Goal: Task Accomplishment & Management: Manage account settings

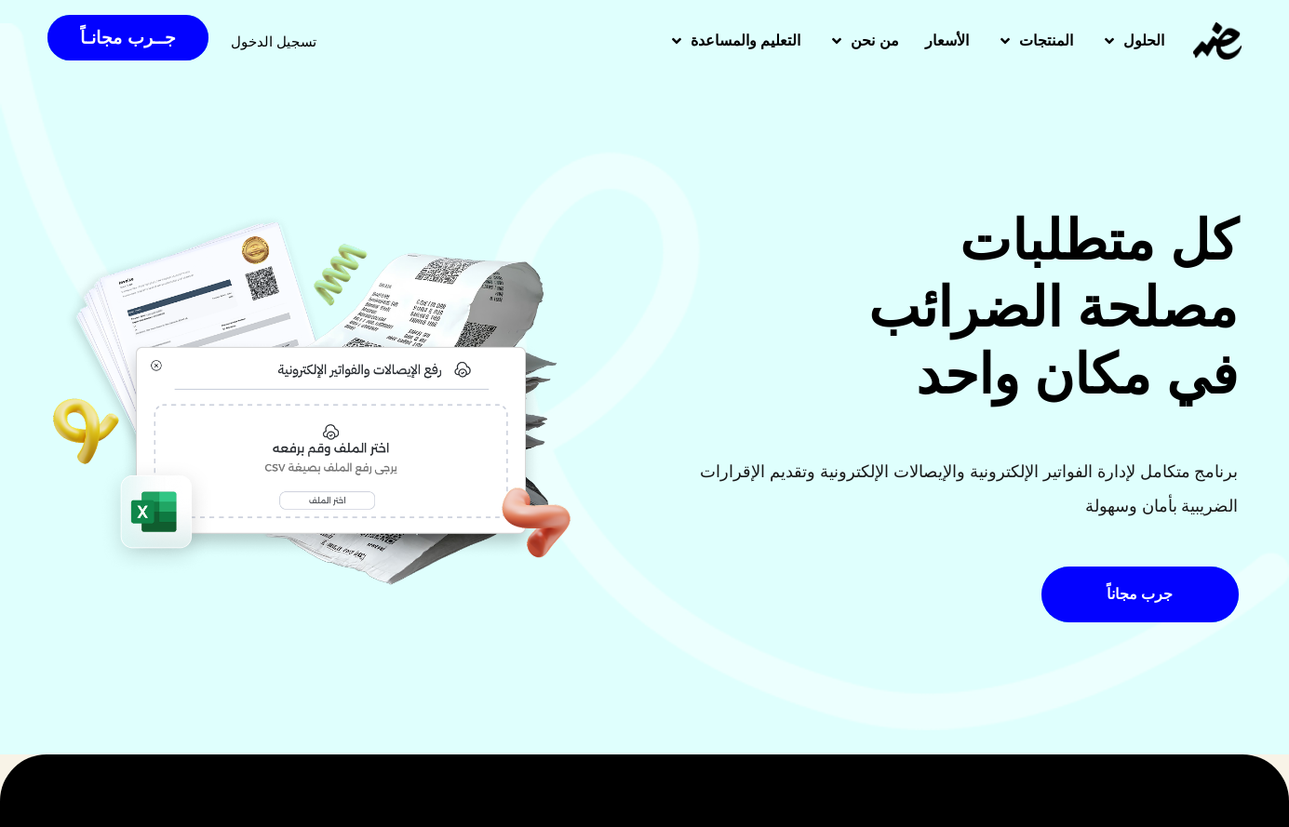
click at [234, 47] on span "تسجيل الدخول" at bounding box center [274, 41] width 86 height 14
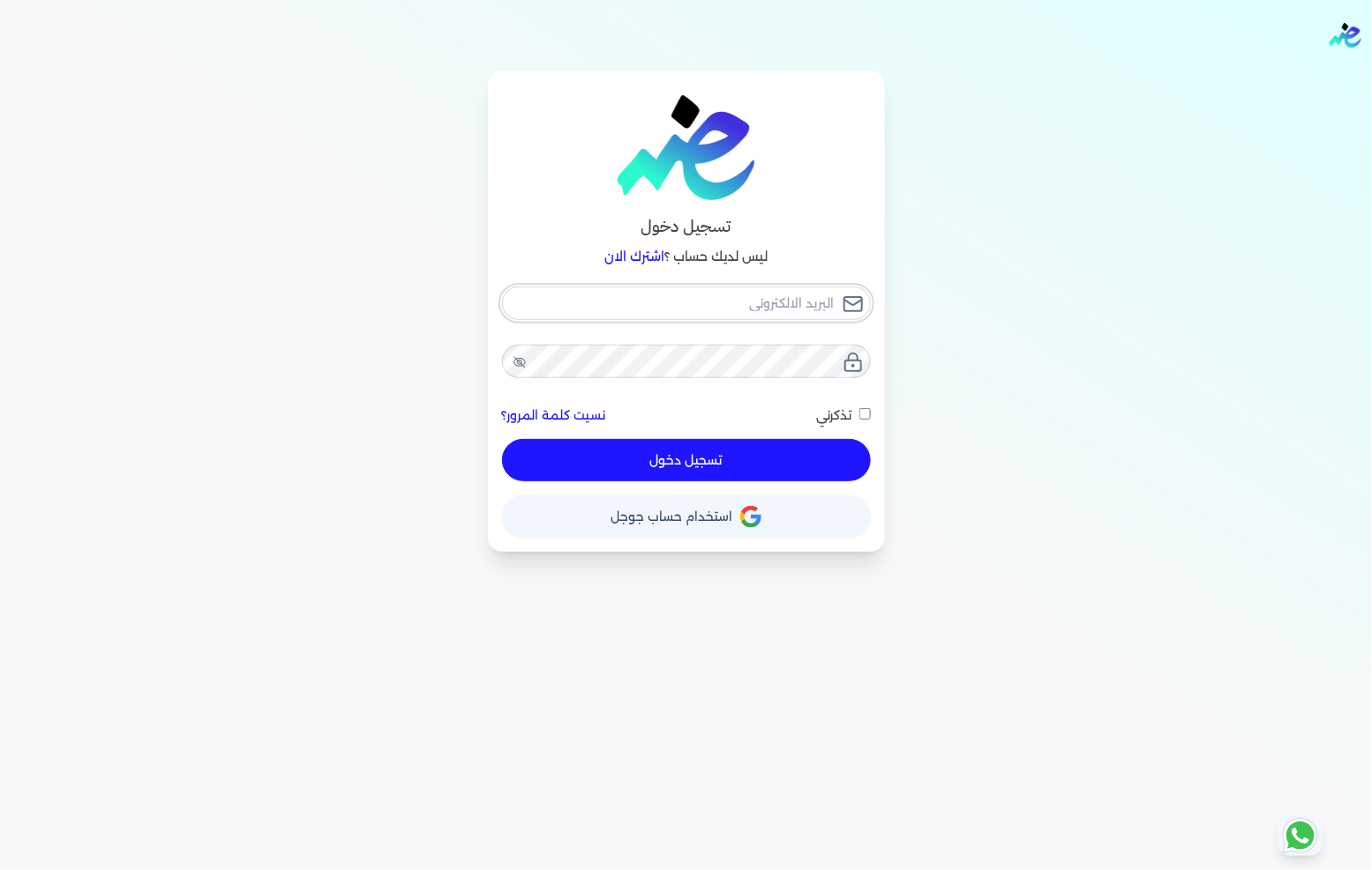
type input "[EMAIL_ADDRESS][DOMAIN_NAME]"
click at [677, 469] on button "تسجيل دخول" at bounding box center [686, 460] width 369 height 43
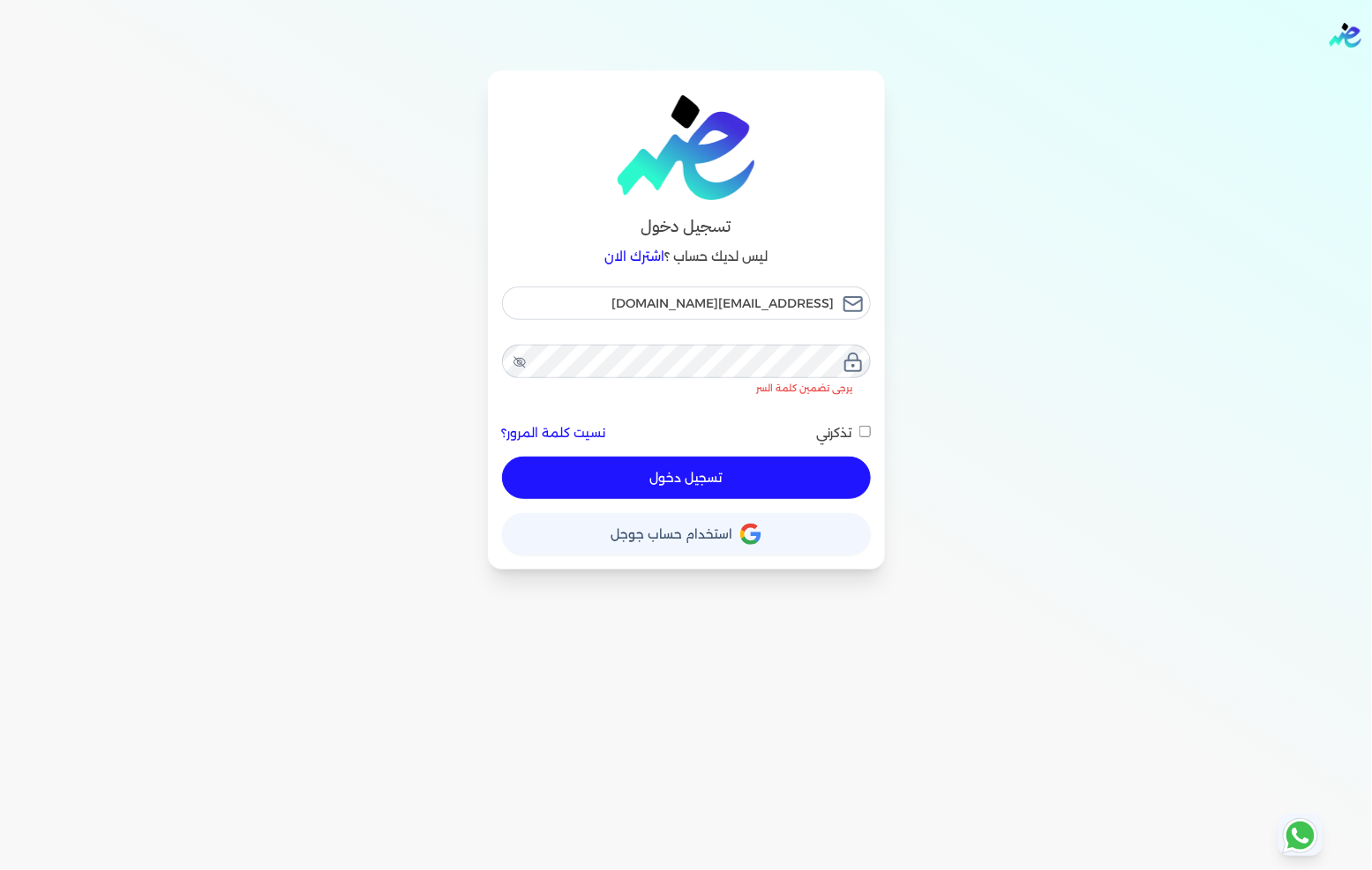
checkbox input "false"
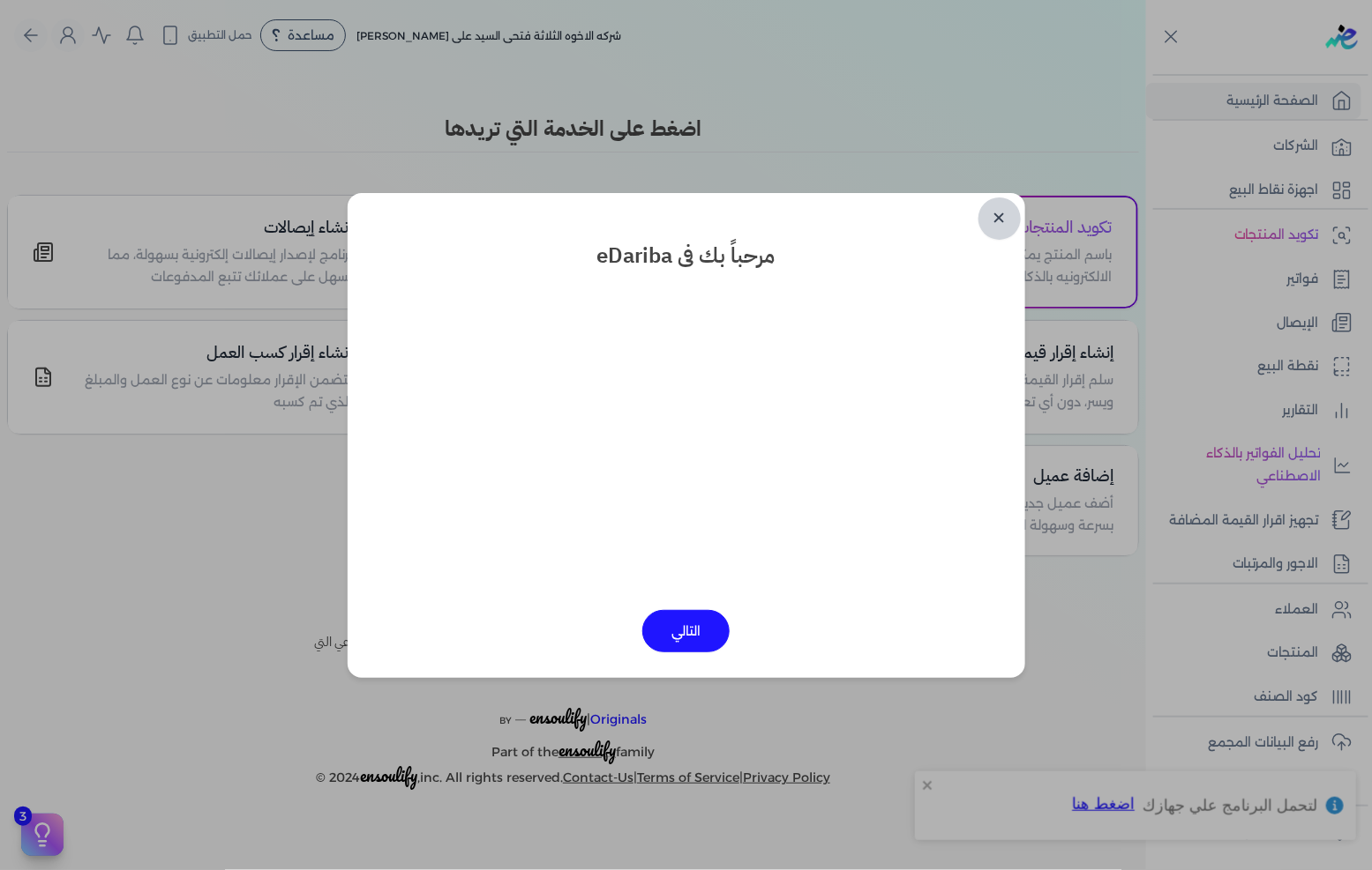
click at [992, 215] on link "✕" at bounding box center [999, 218] width 43 height 43
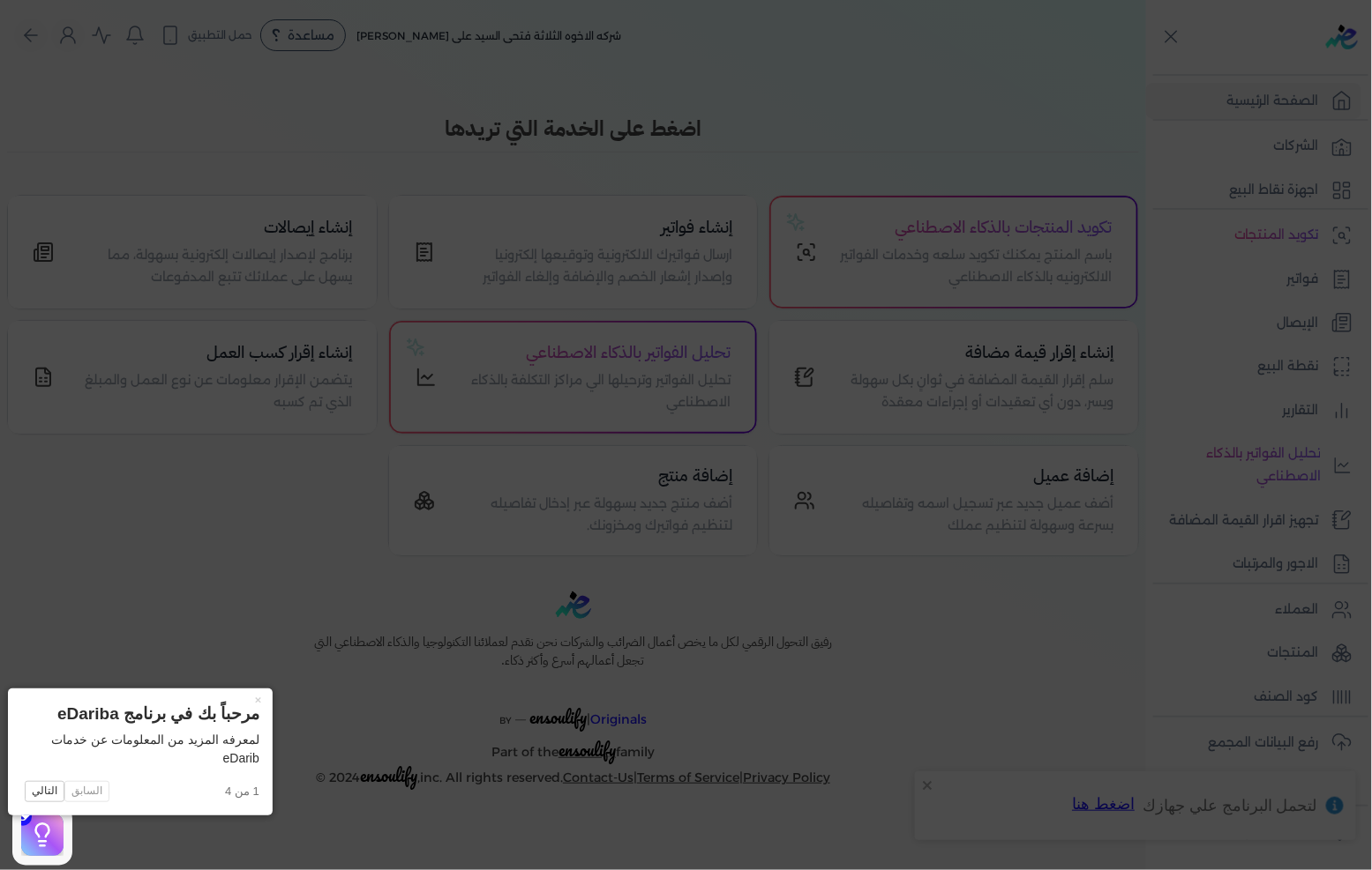
click at [818, 204] on icon at bounding box center [686, 435] width 1372 height 870
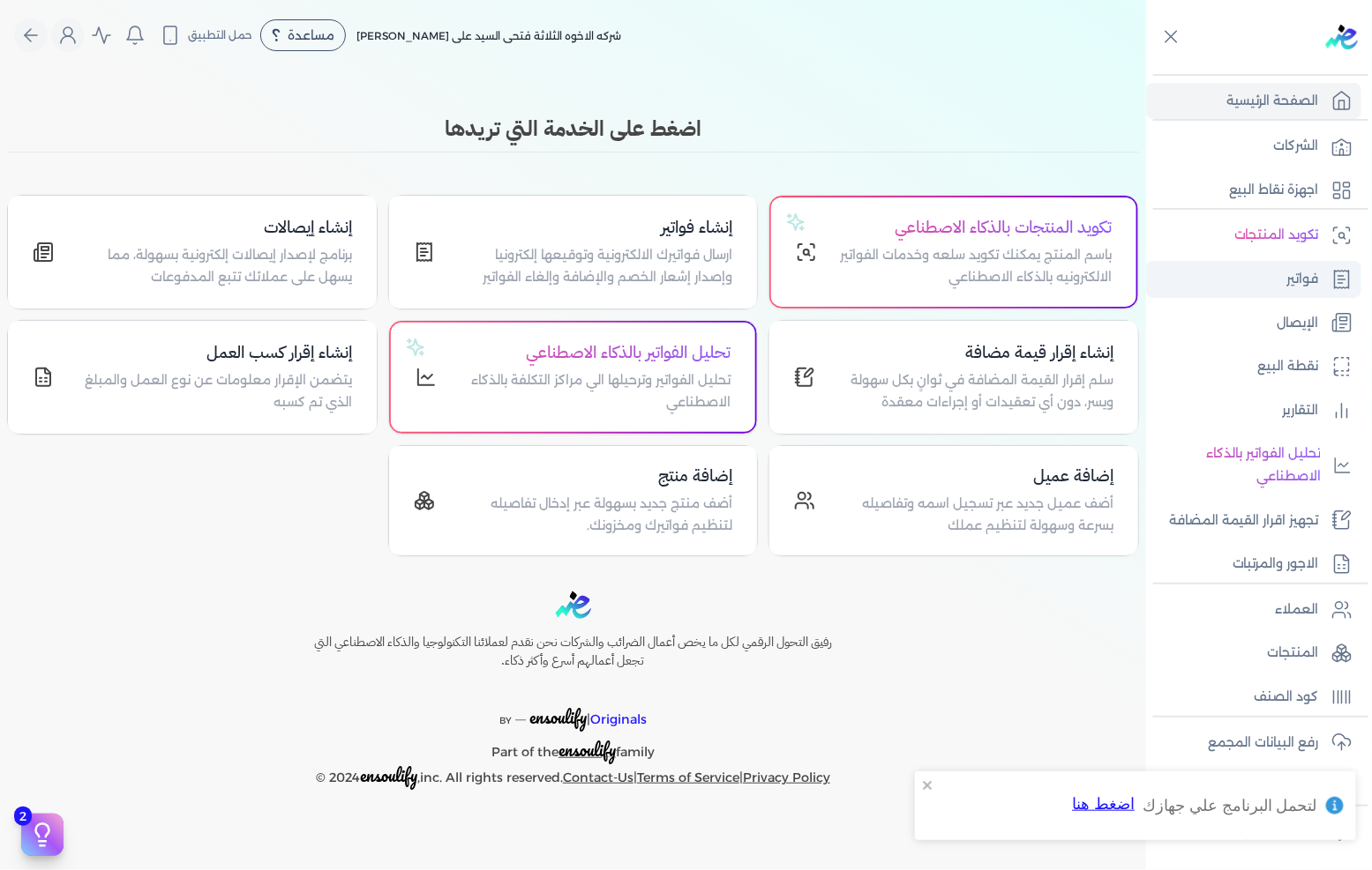
click at [1308, 288] on link "فواتير" at bounding box center [1253, 279] width 215 height 37
